Goal: Find specific page/section: Find specific page/section

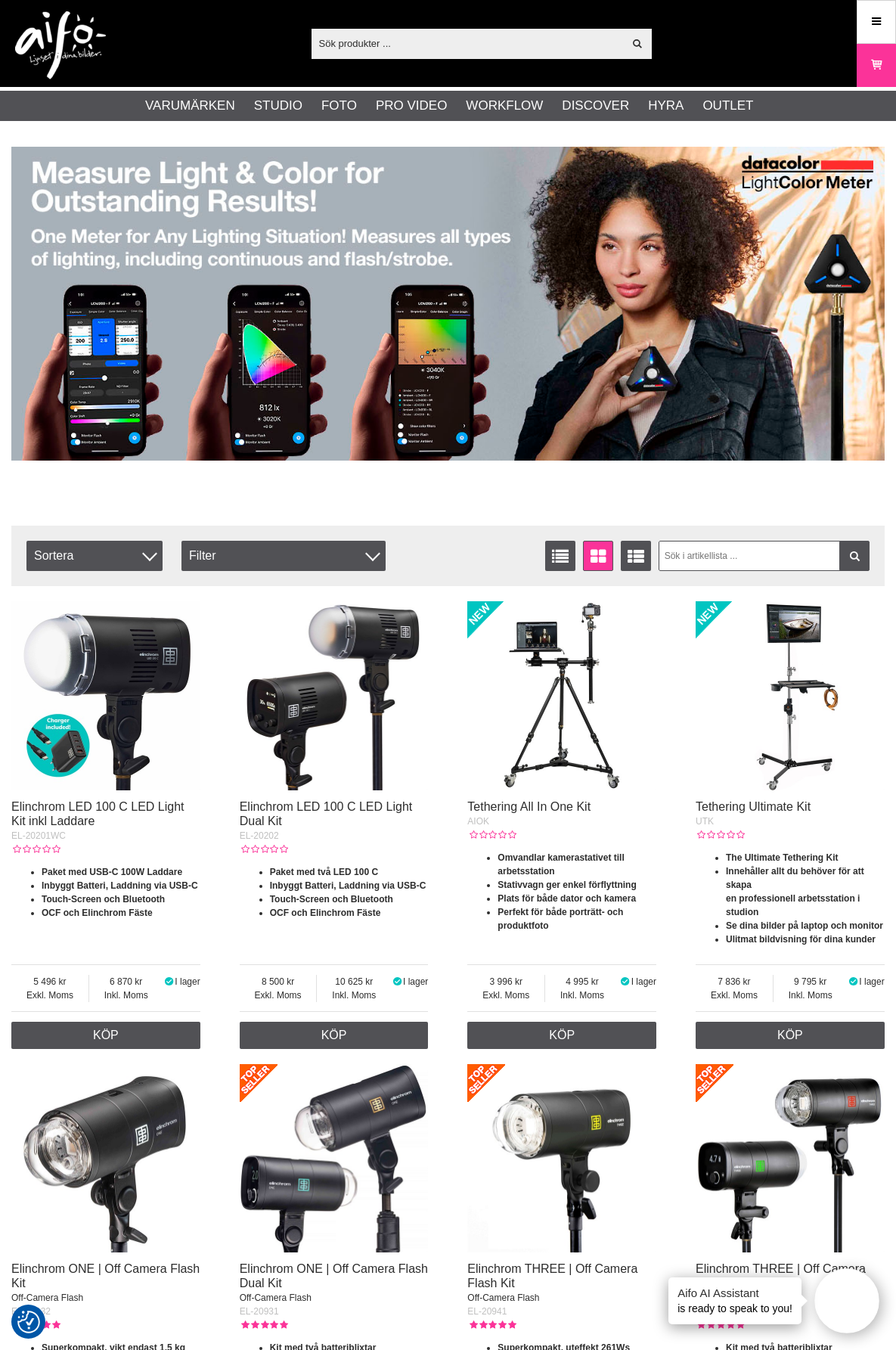
click at [332, 40] on input "text" at bounding box center [467, 43] width 312 height 23
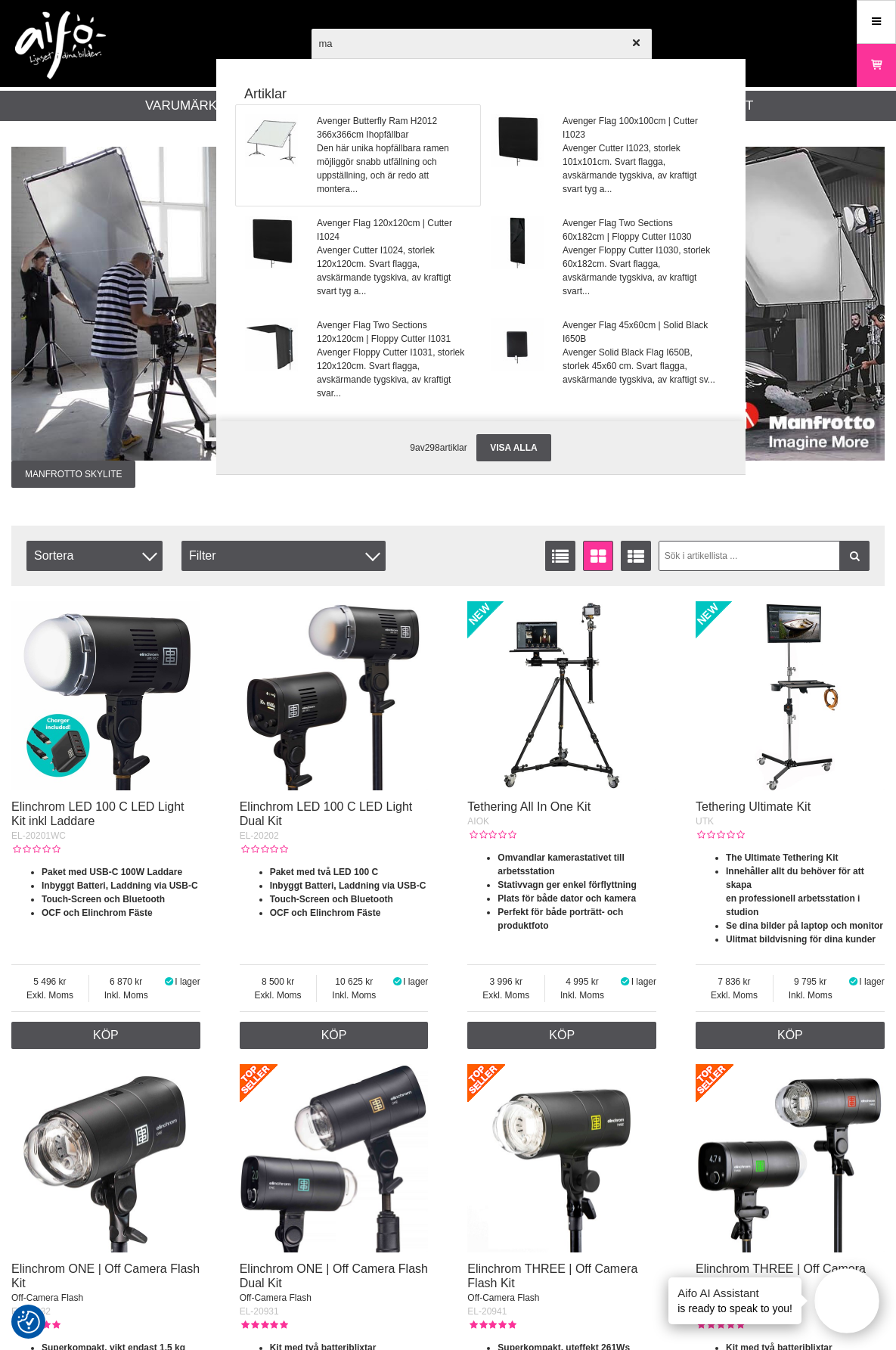
type input "ma"
click at [267, 134] on img at bounding box center [271, 141] width 53 height 53
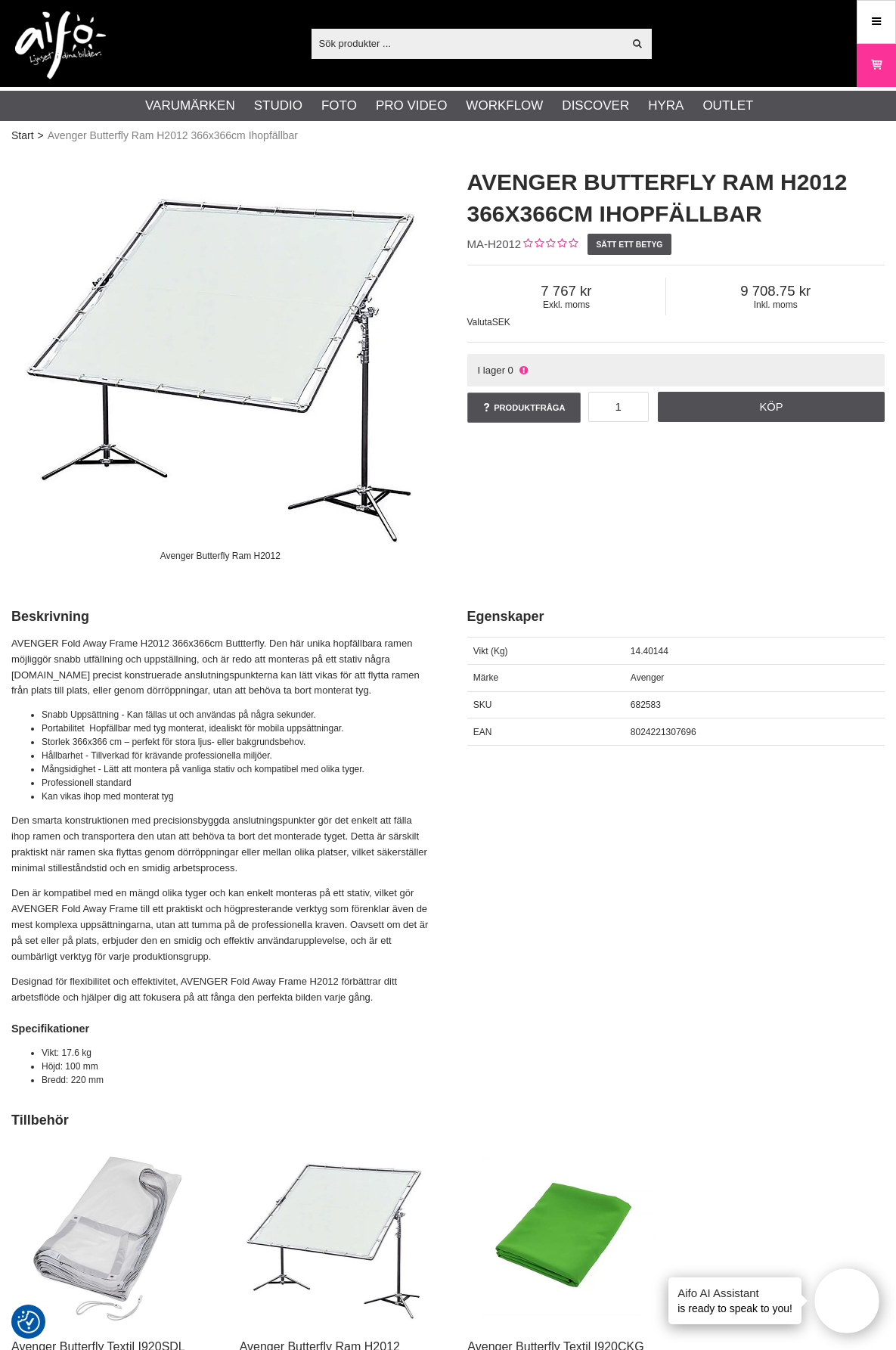
click at [409, 34] on input "text" at bounding box center [467, 43] width 312 height 23
click at [221, 320] on img at bounding box center [221, 360] width 418 height 418
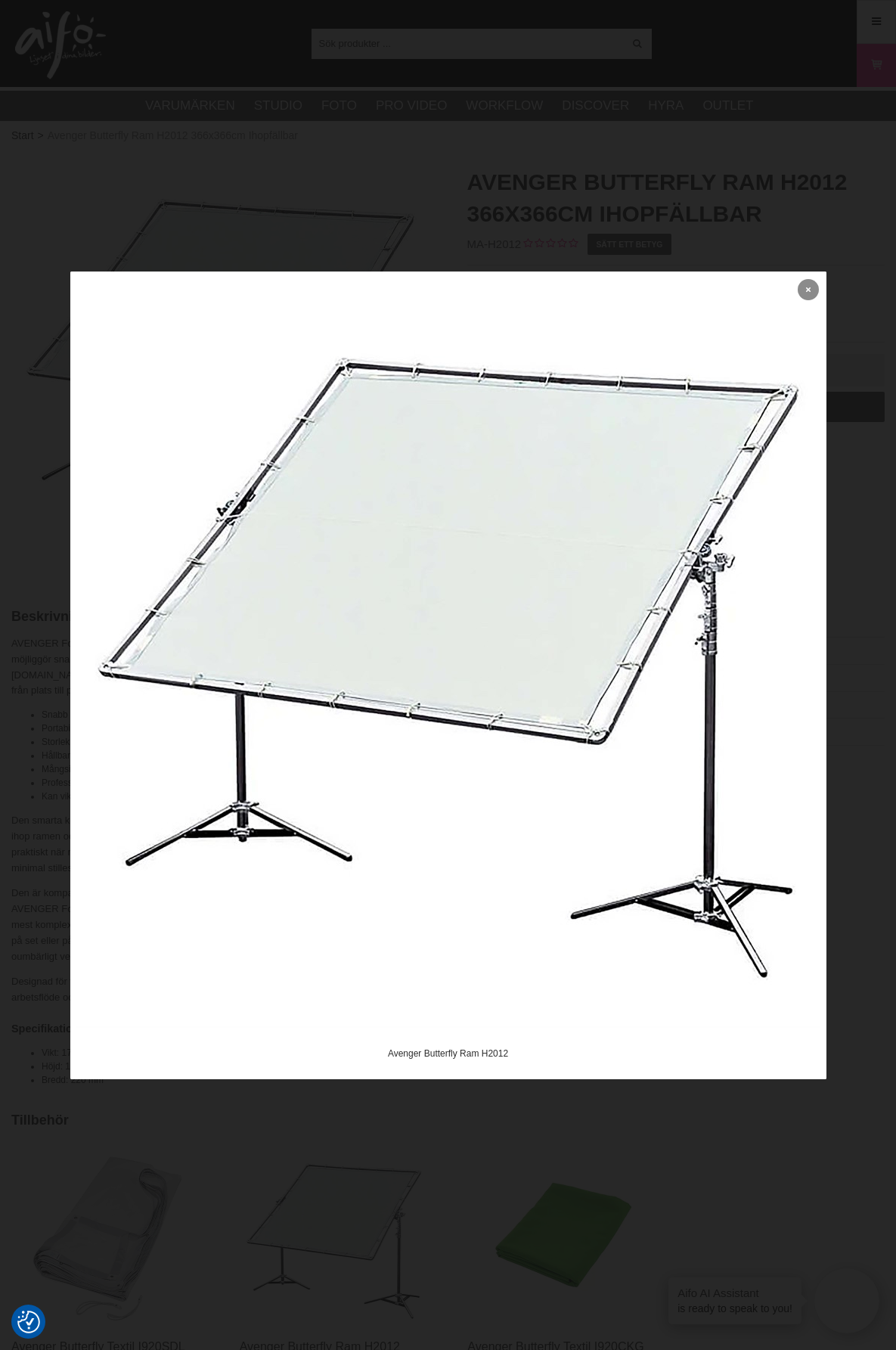
click at [804, 290] on link at bounding box center [809, 290] width 21 height 21
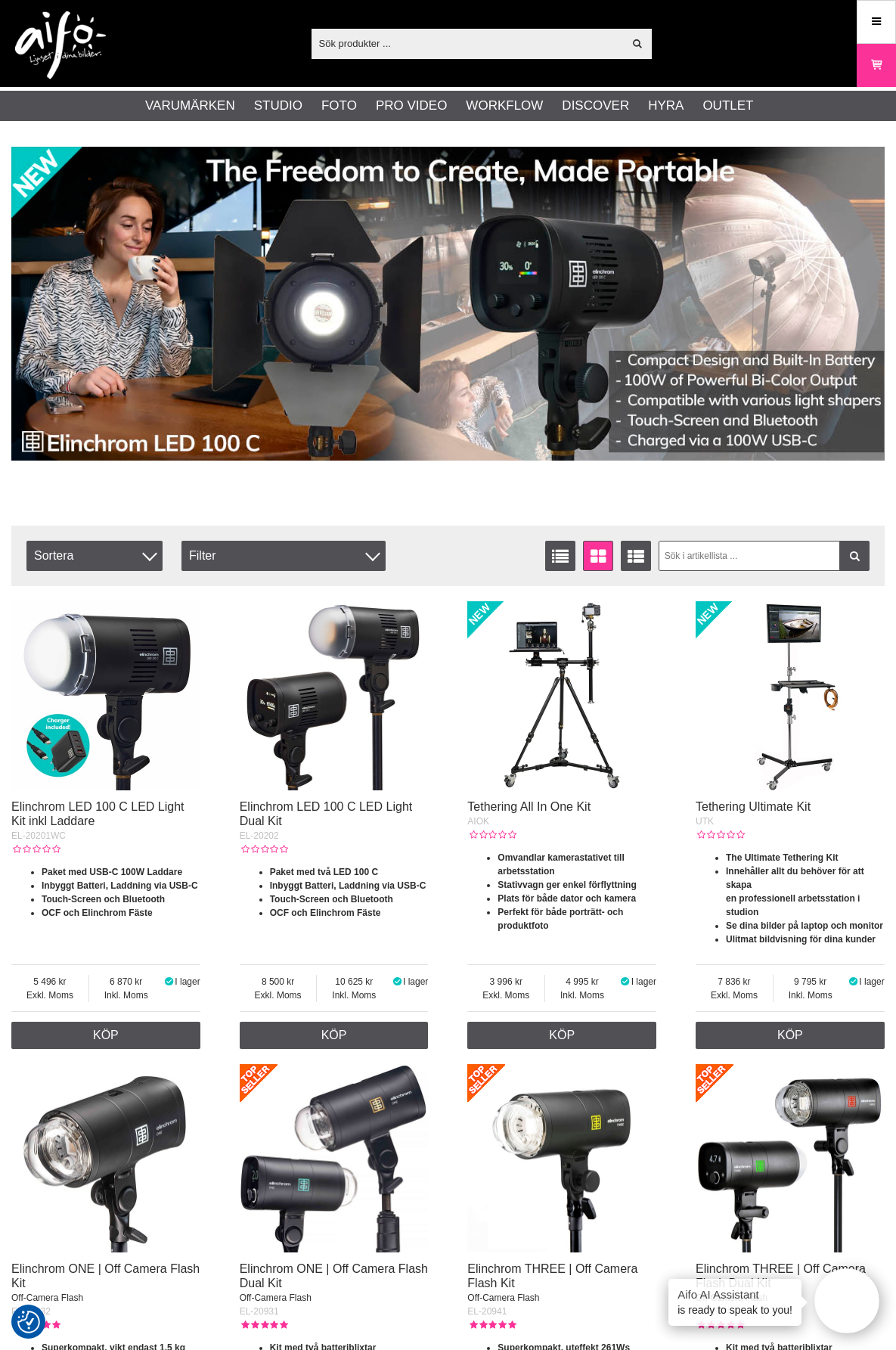
click at [385, 42] on input "text" at bounding box center [467, 43] width 312 height 23
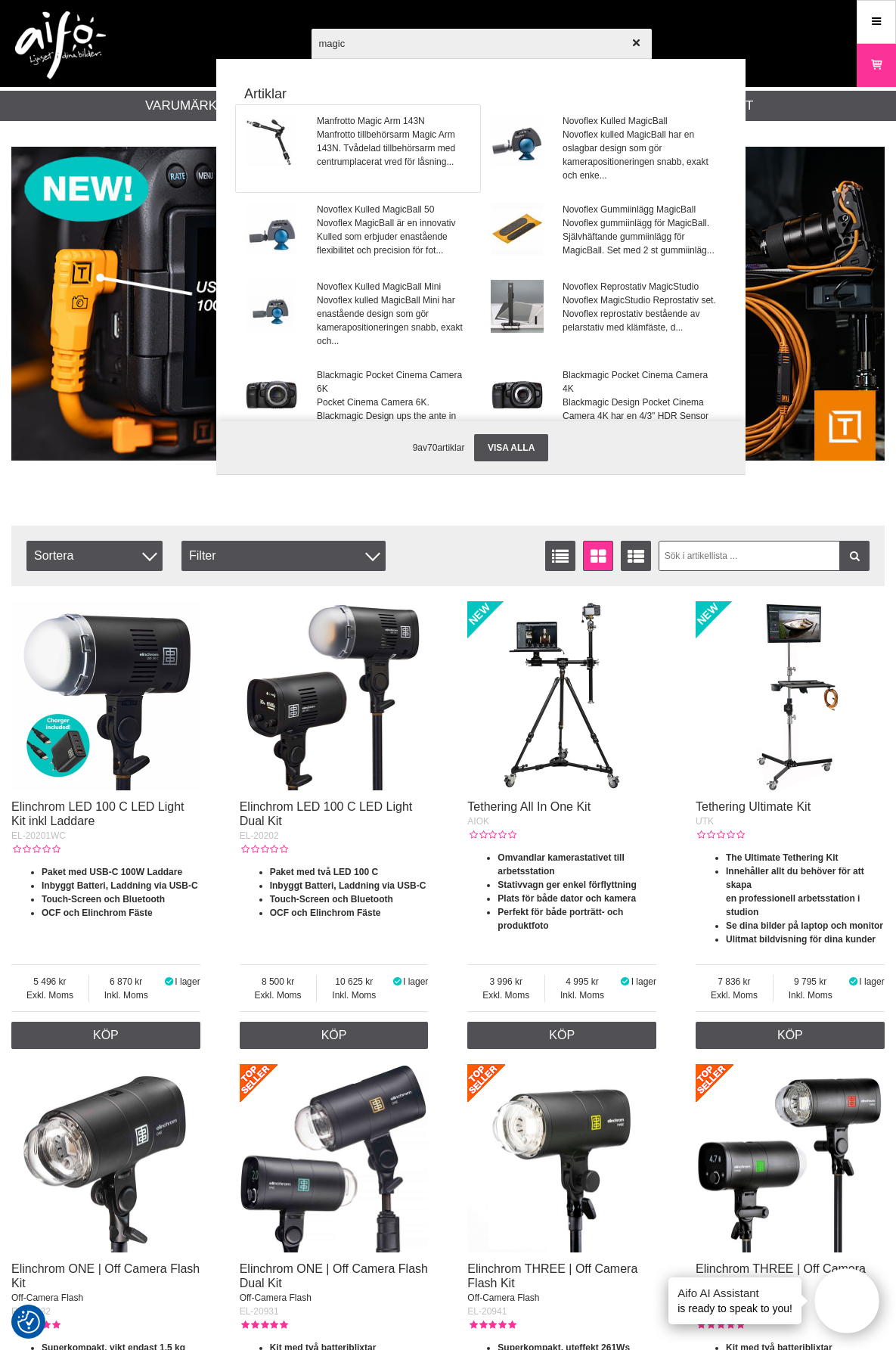
type input "magic"
click at [390, 122] on span "Manfrotto Magic Arm 143N" at bounding box center [394, 121] width 154 height 14
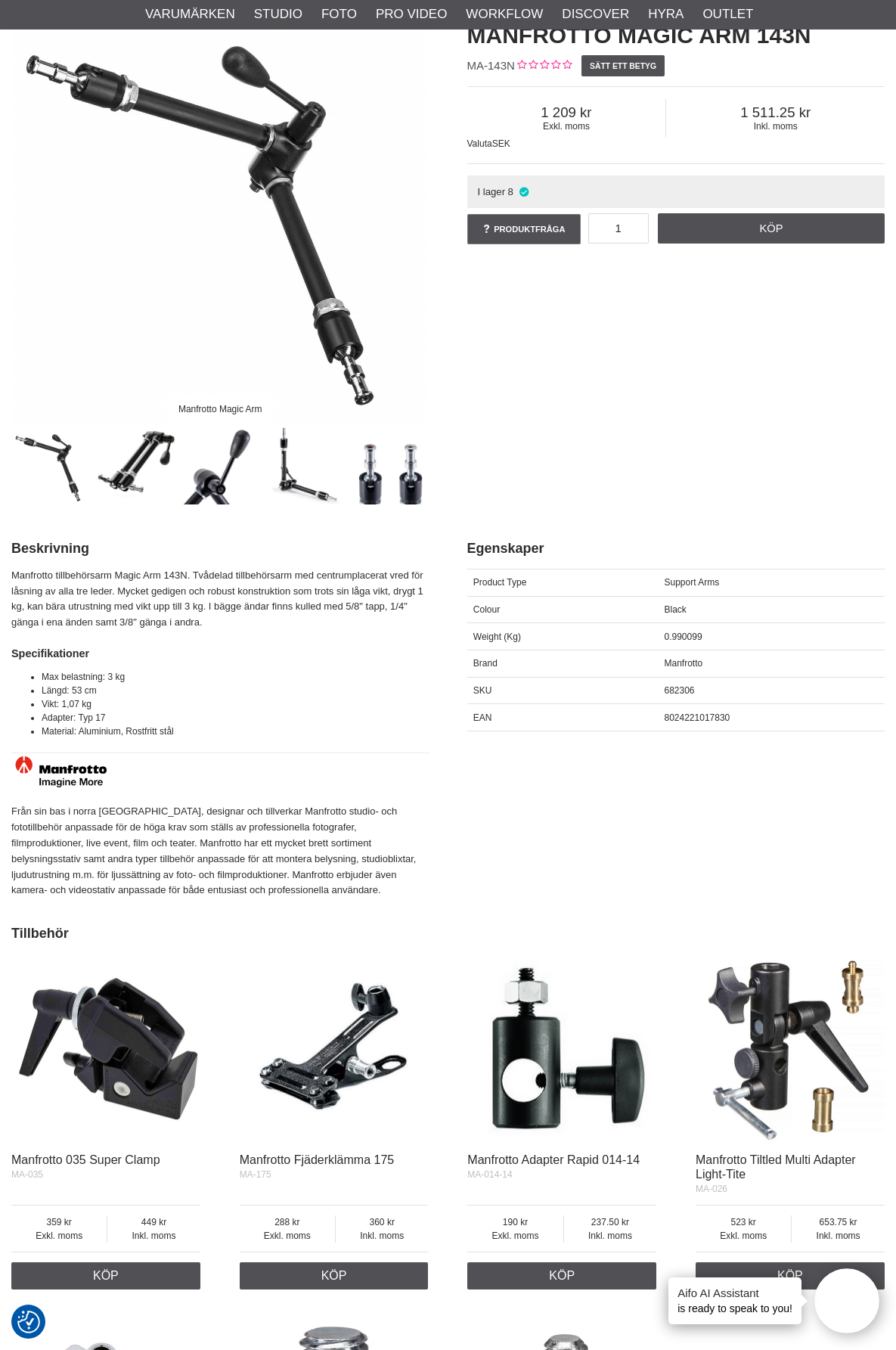
scroll to position [302, 0]
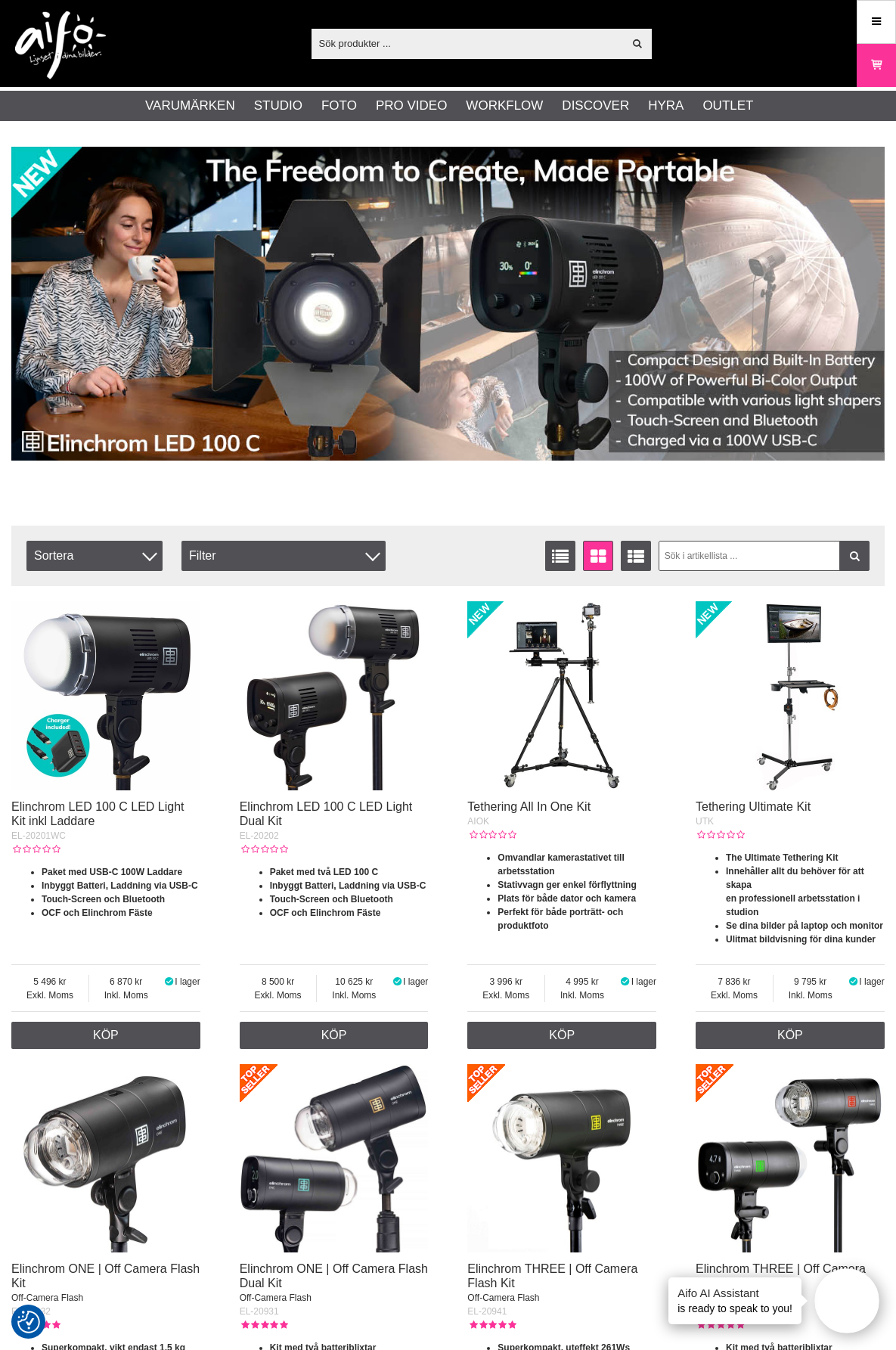
click at [348, 43] on input "text" at bounding box center [467, 43] width 312 height 23
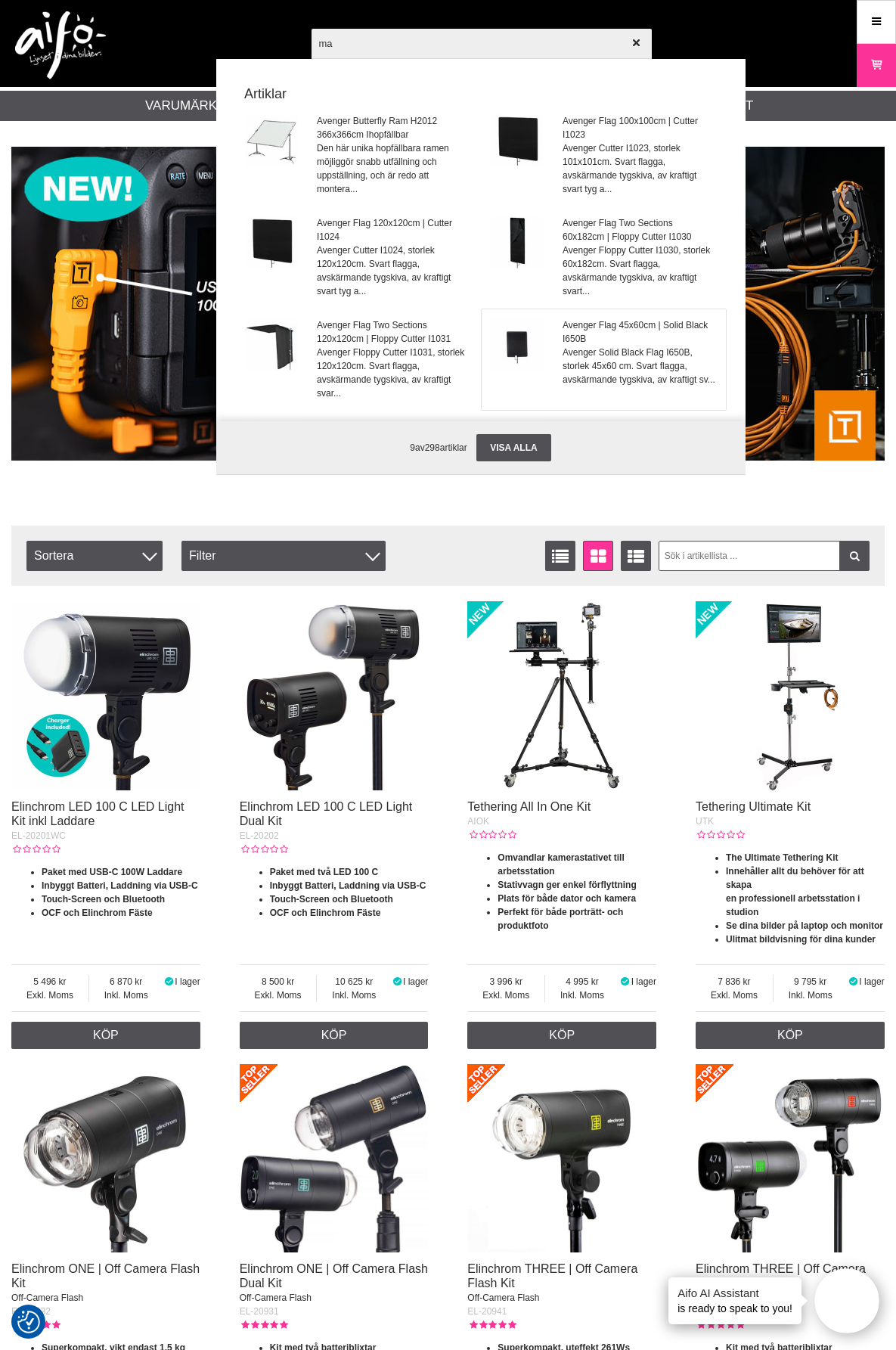
type input "ma"
click at [586, 326] on span "Avenger Flag 45x60cm | Solid Black I650B" at bounding box center [640, 332] width 154 height 27
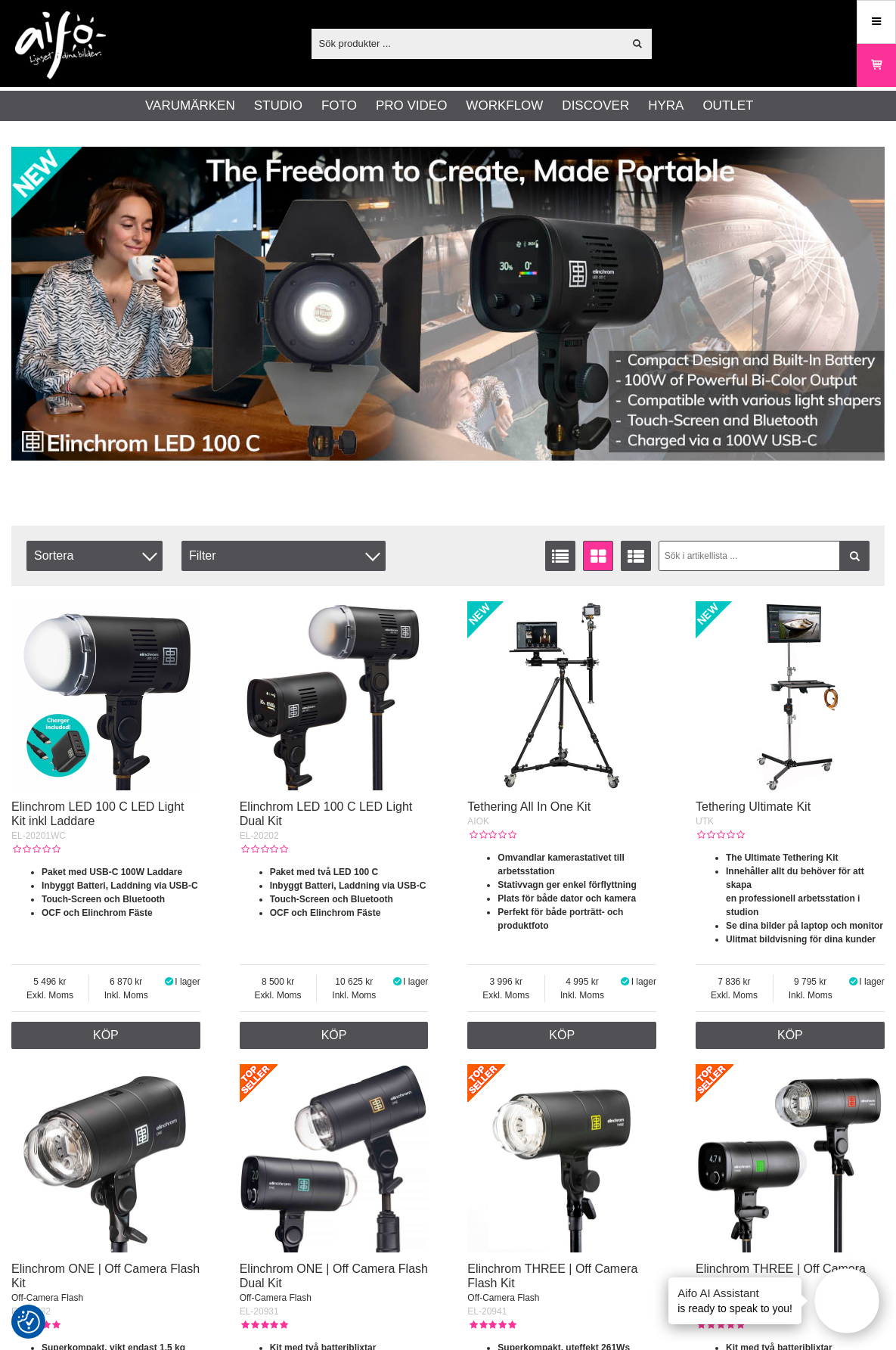
click at [424, 38] on input "text" at bounding box center [467, 43] width 312 height 23
